Goal: Information Seeking & Learning: Learn about a topic

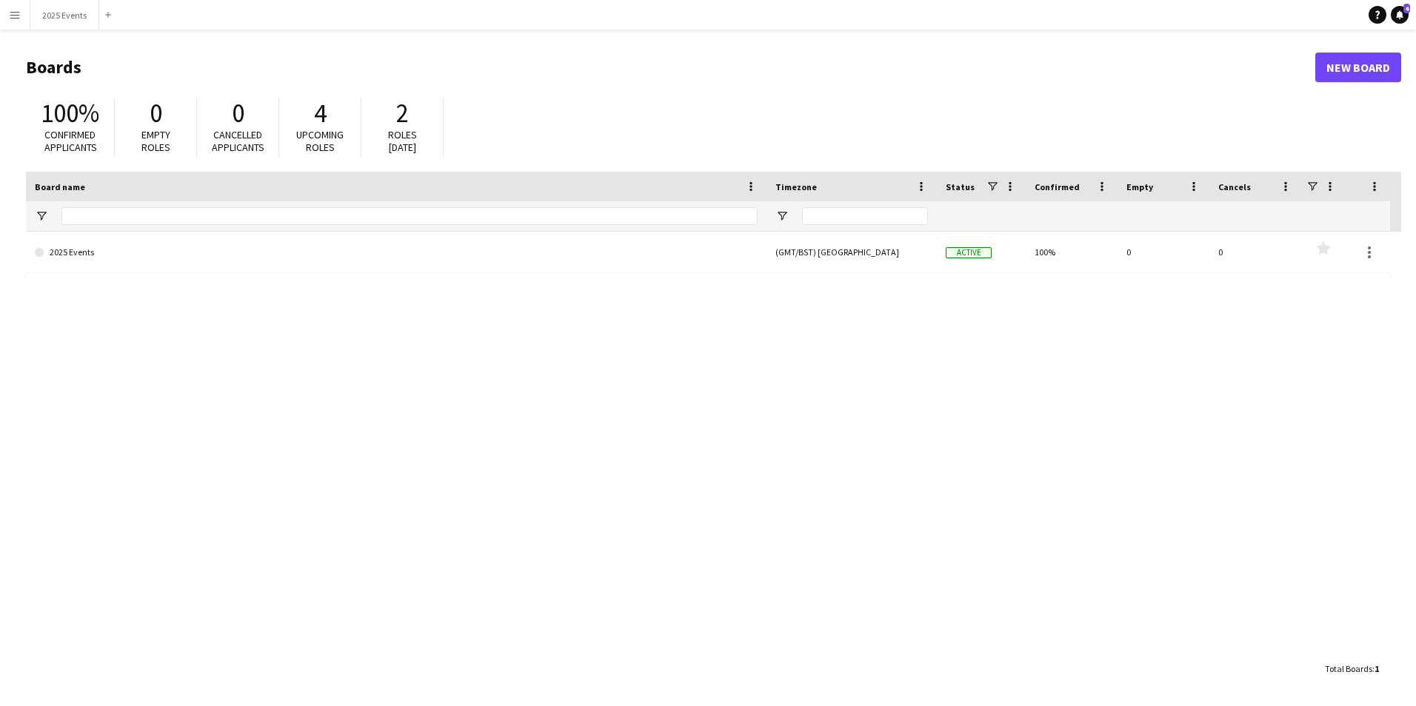
click at [18, 13] on app-icon "Menu" at bounding box center [15, 15] width 12 height 12
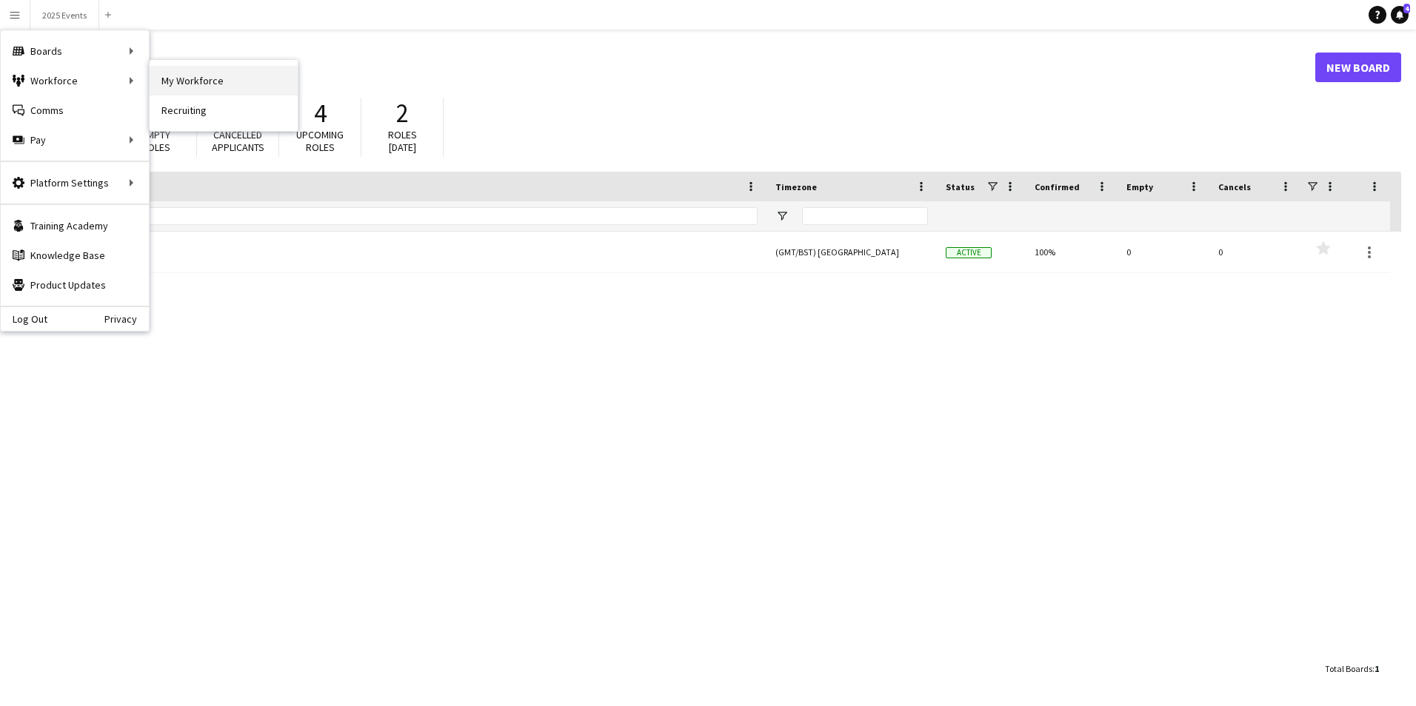
click at [202, 73] on link "My Workforce" at bounding box center [224, 81] width 148 height 30
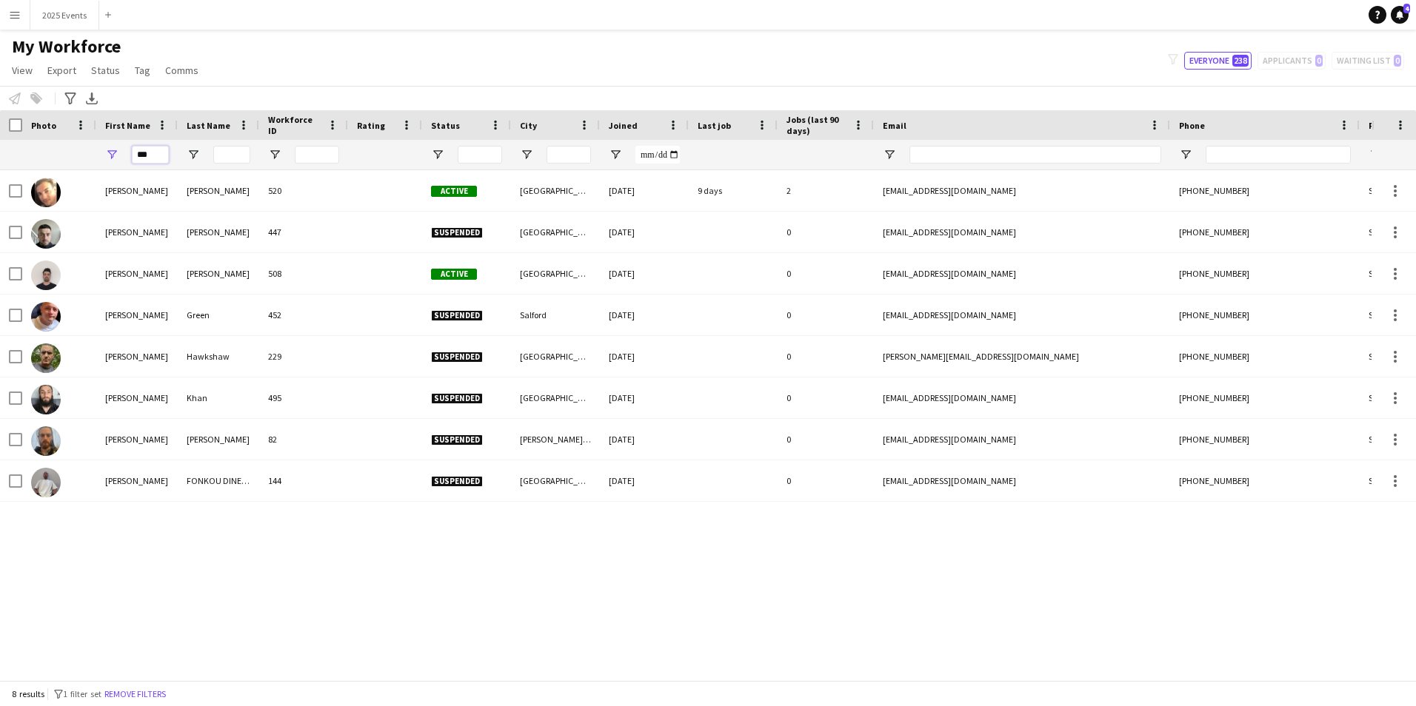
drag, startPoint x: 163, startPoint y: 154, endPoint x: 104, endPoint y: 153, distance: 58.5
click at [104, 153] on div "***" at bounding box center [136, 155] width 81 height 30
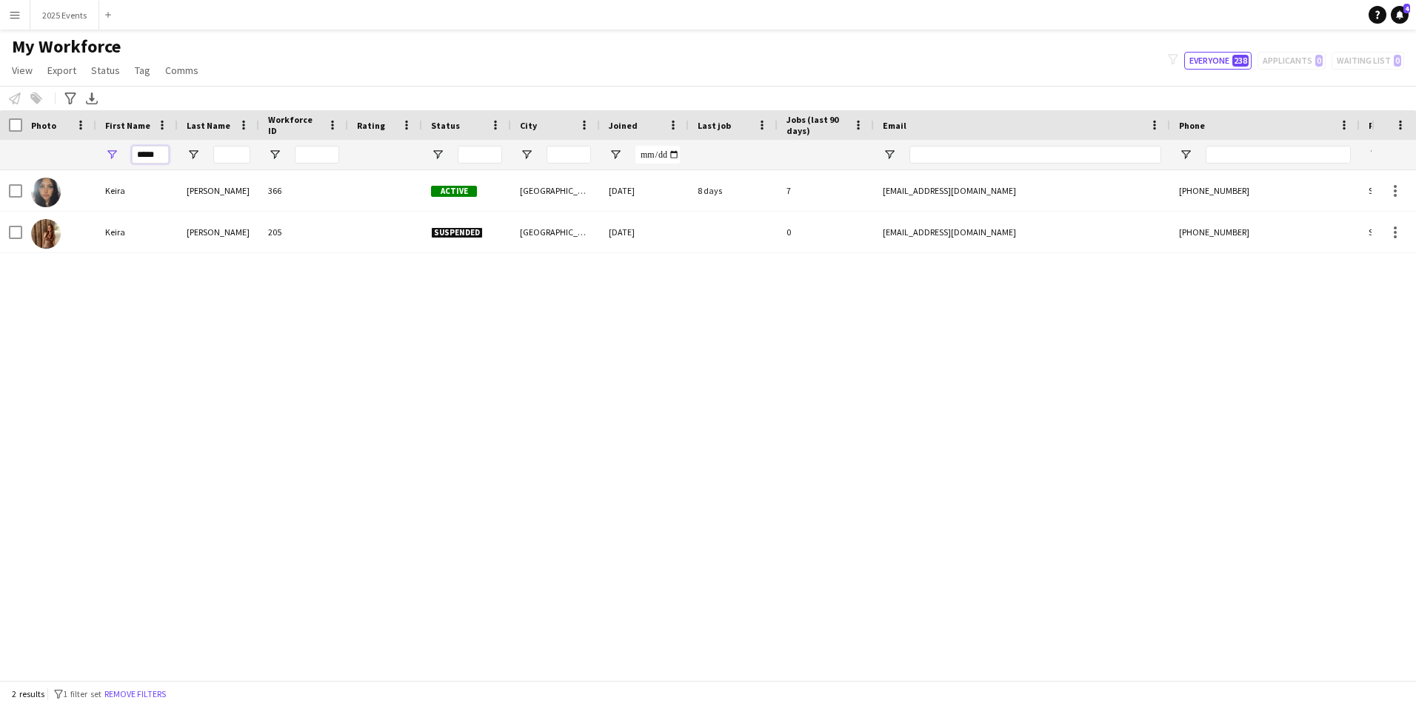
type input "*****"
click at [494, 448] on div "[PERSON_NAME] 366 Active [GEOGRAPHIC_DATA] [DATE] 8 days 7 [EMAIL_ADDRESS][DOMA…" at bounding box center [685, 419] width 1371 height 499
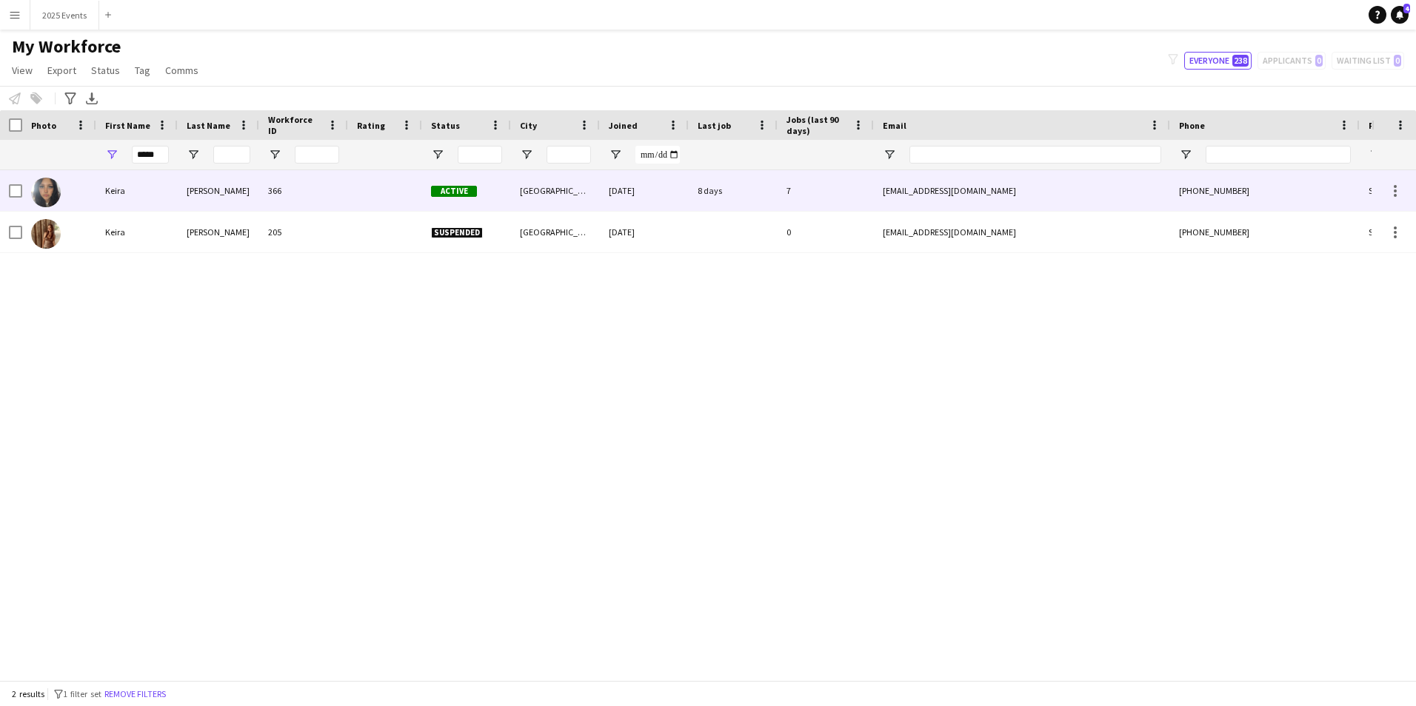
click at [261, 195] on div "366" at bounding box center [303, 190] width 89 height 41
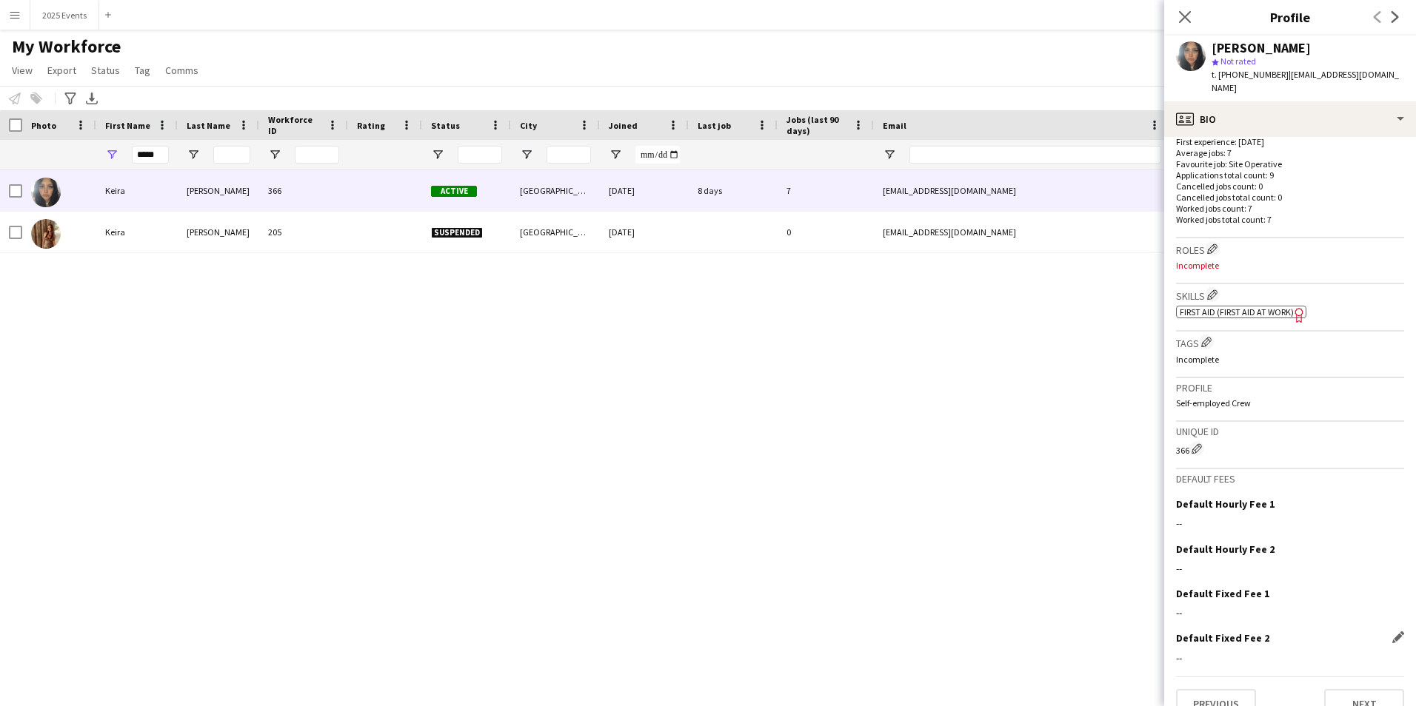
scroll to position [394, 0]
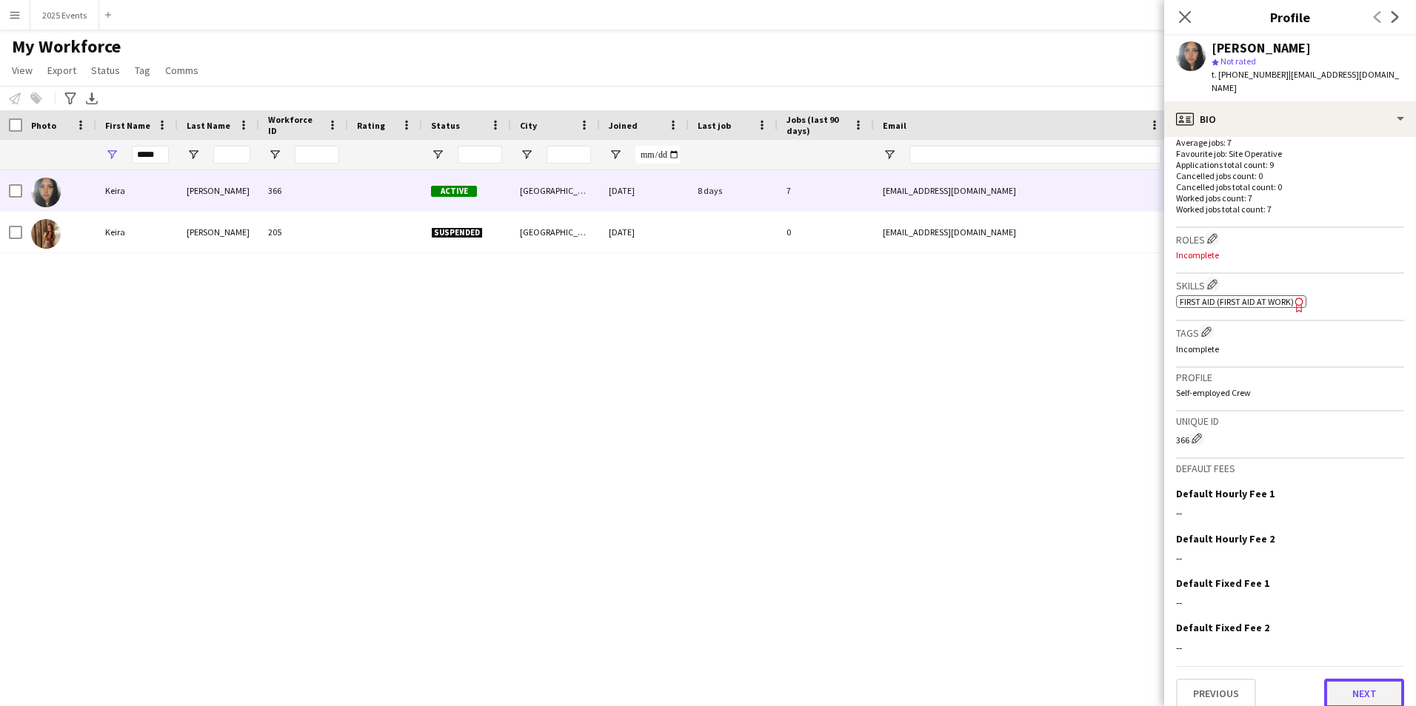
click at [1377, 681] on button "Next" at bounding box center [1364, 694] width 80 height 30
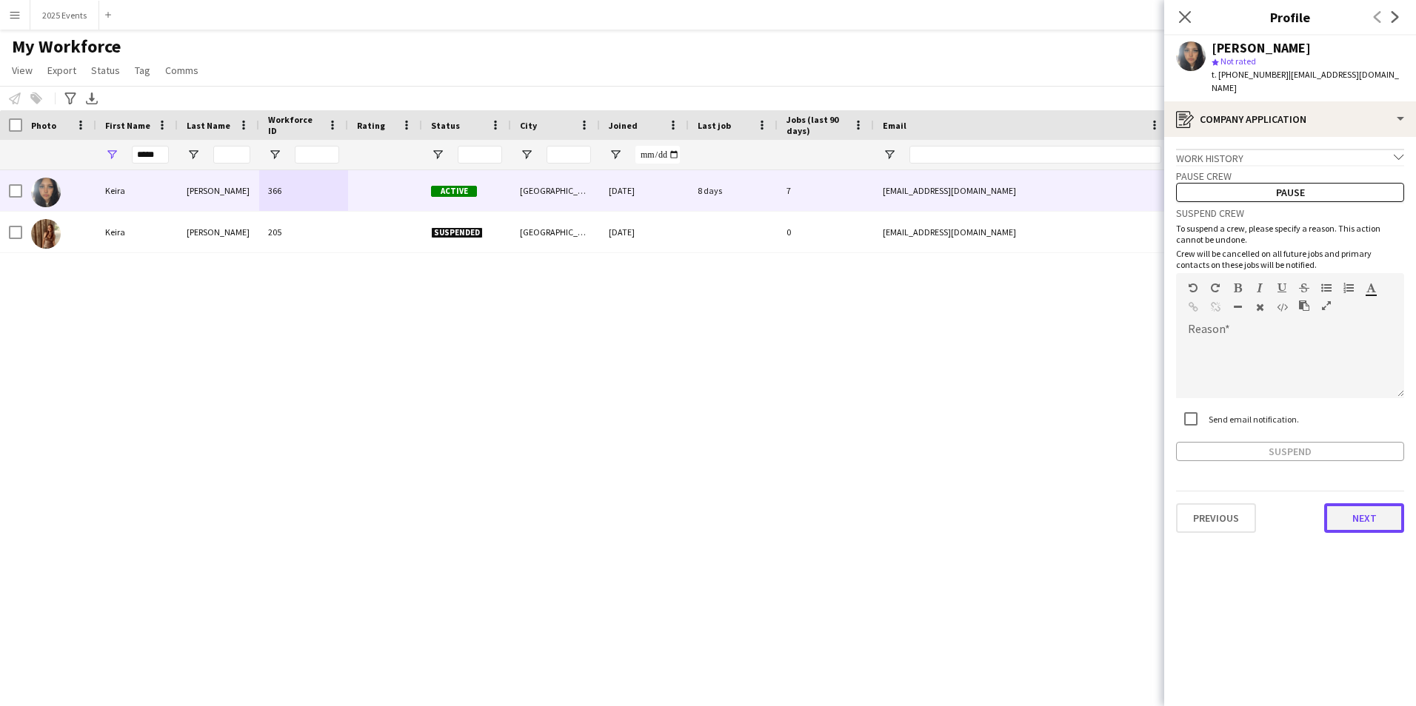
click at [1357, 504] on button "Next" at bounding box center [1364, 519] width 80 height 30
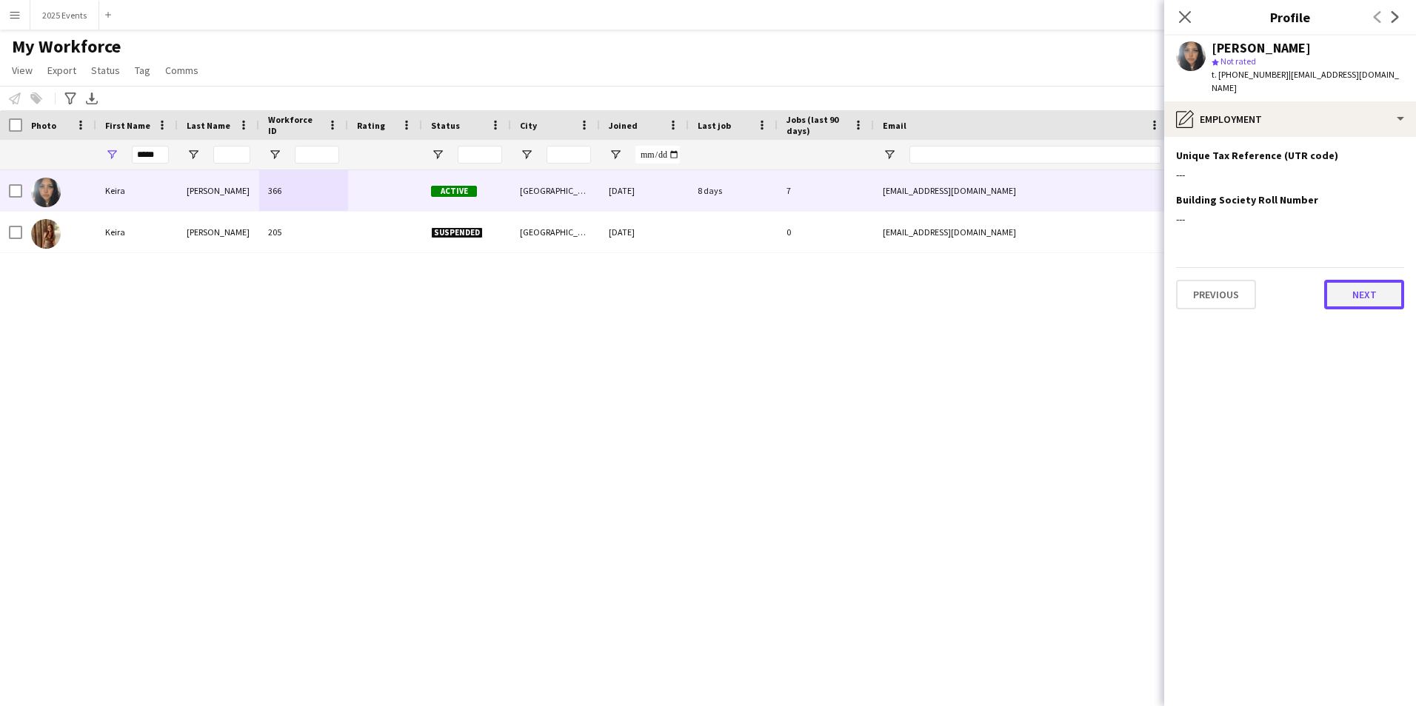
click at [1374, 290] on button "Next" at bounding box center [1364, 295] width 80 height 30
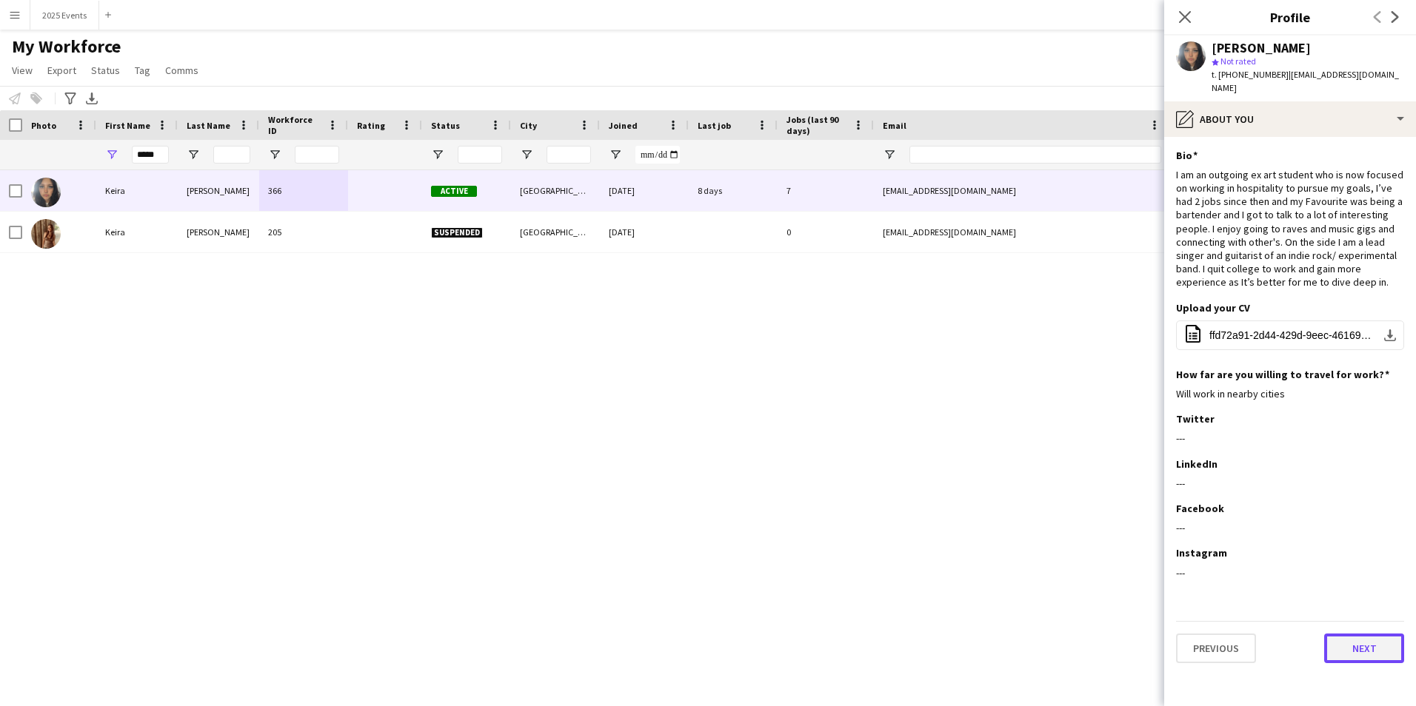
click at [1378, 638] on button "Next" at bounding box center [1364, 649] width 80 height 30
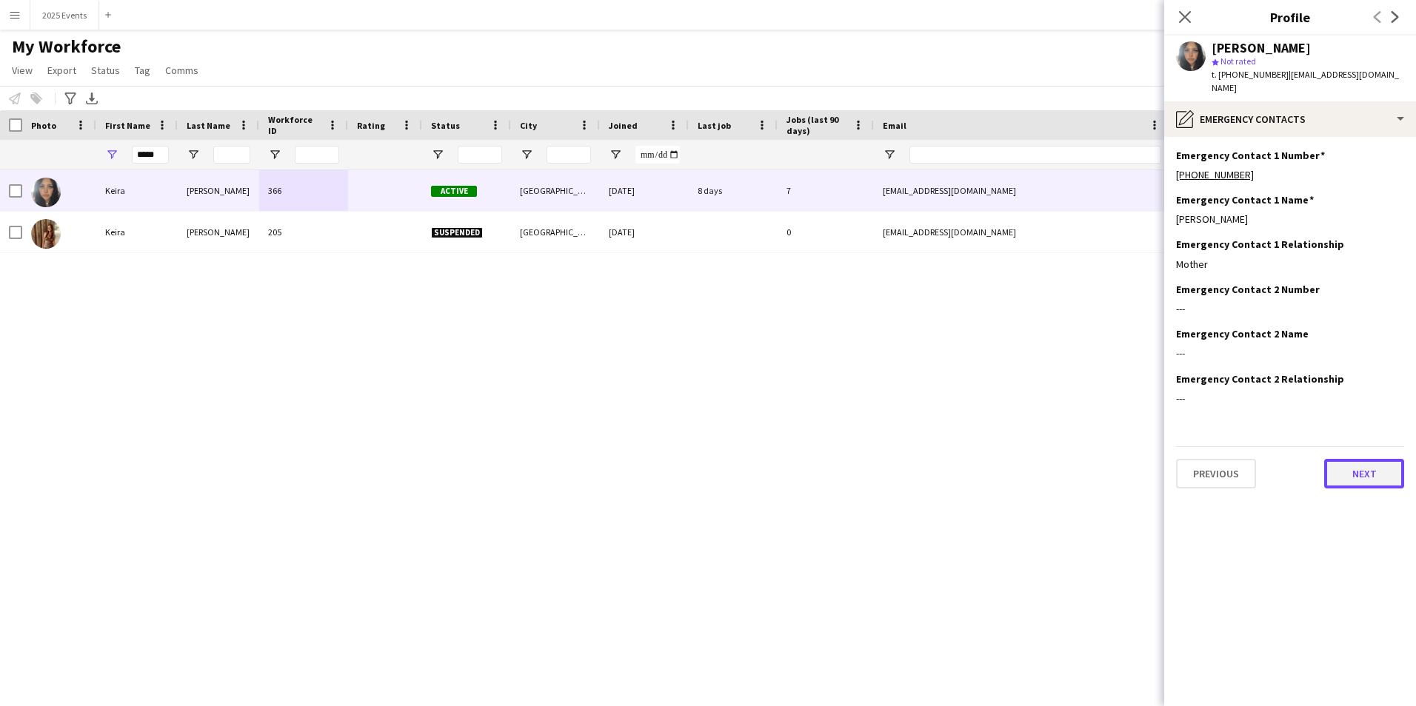
click at [1384, 460] on button "Next" at bounding box center [1364, 474] width 80 height 30
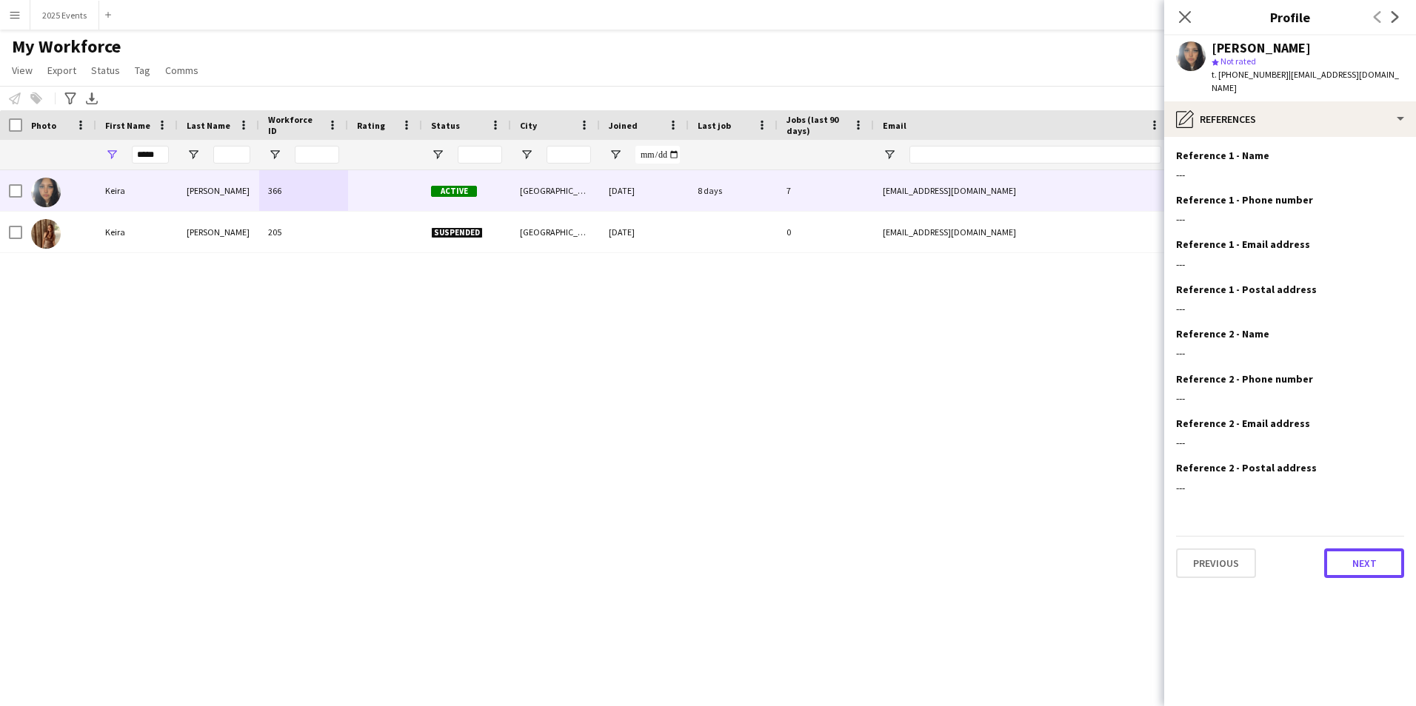
click at [1384, 549] on button "Next" at bounding box center [1364, 564] width 80 height 30
